Goal: Navigation & Orientation: Find specific page/section

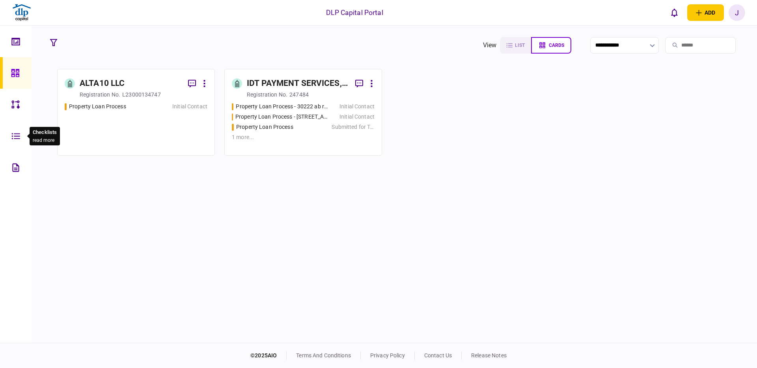
click at [14, 135] on icon at bounding box center [15, 136] width 9 height 9
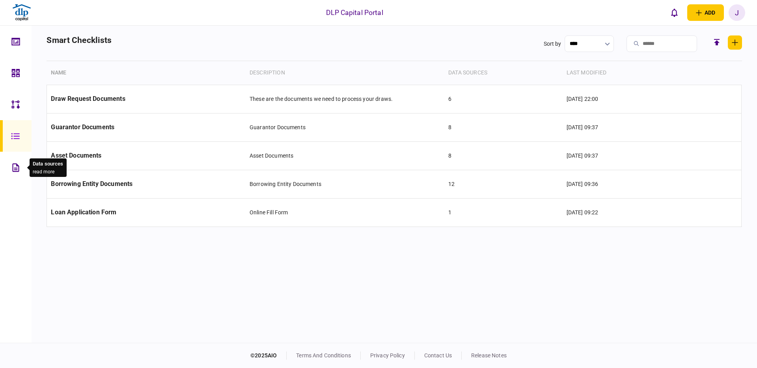
click at [15, 171] on icon at bounding box center [15, 167] width 7 height 8
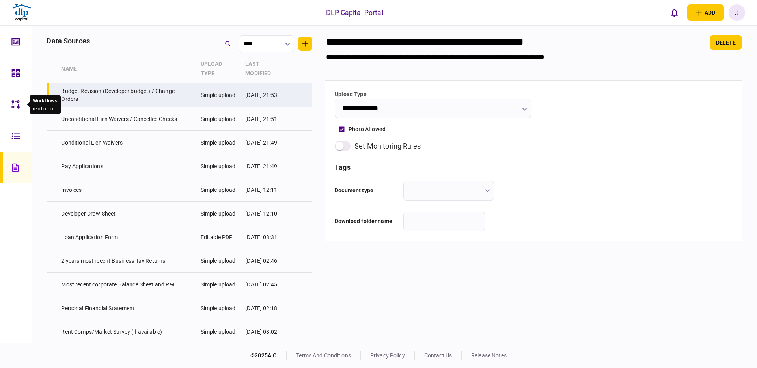
click at [13, 104] on icon at bounding box center [15, 104] width 8 height 8
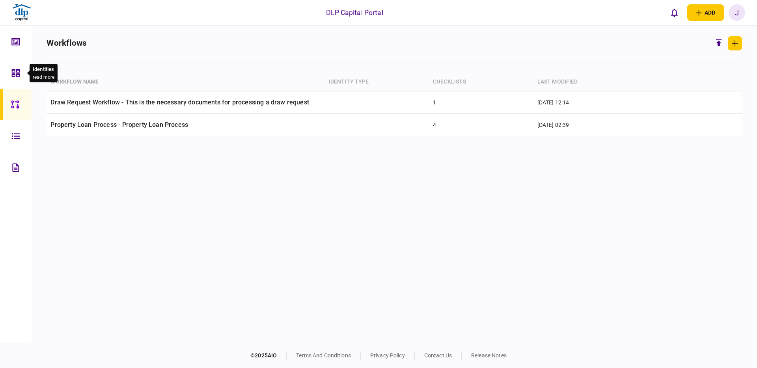
click at [15, 81] on div at bounding box center [17, 73] width 13 height 32
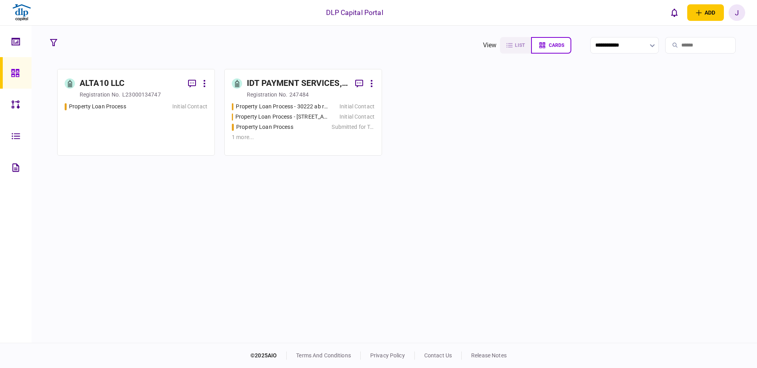
click at [741, 11] on div "J" at bounding box center [737, 12] width 17 height 17
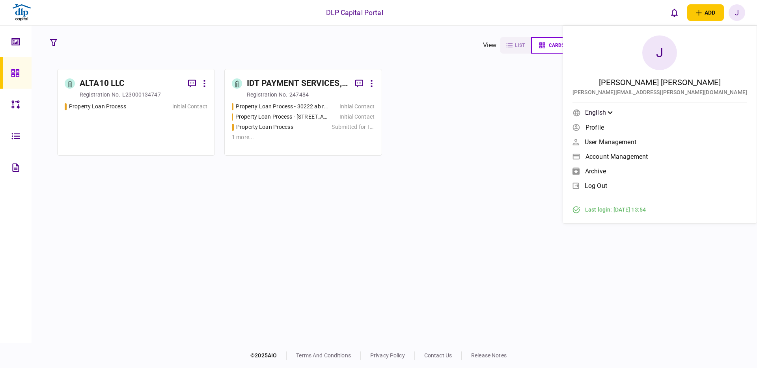
click at [686, 190] on link "log out" at bounding box center [660, 186] width 175 height 12
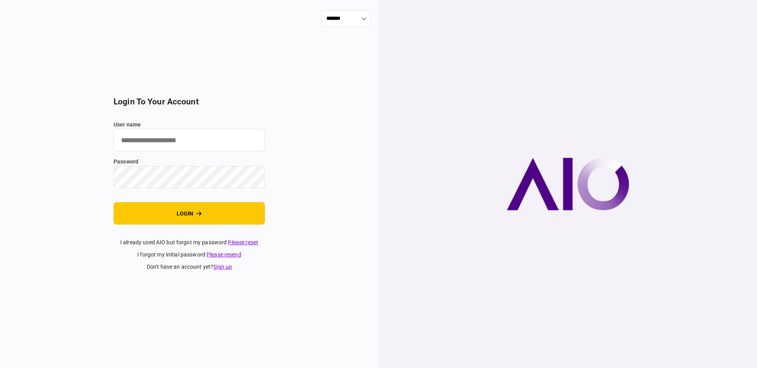
click at [241, 134] on body "******* login to your account user name password login I already used AIO but f…" at bounding box center [378, 184] width 757 height 368
click at [0, 368] on com-1password-button at bounding box center [0, 368] width 0 height 0
